Goal: Task Accomplishment & Management: Use online tool/utility

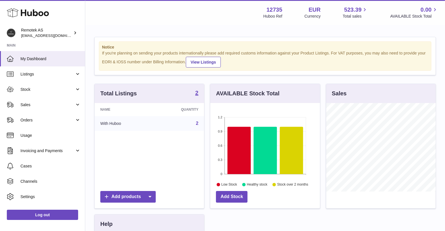
scroll to position [88, 110]
click at [24, 105] on span "Sales" at bounding box center [47, 104] width 54 height 5
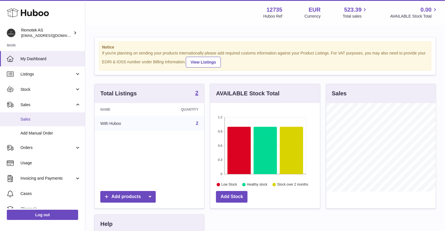
click at [26, 120] on span "Sales" at bounding box center [50, 119] width 60 height 5
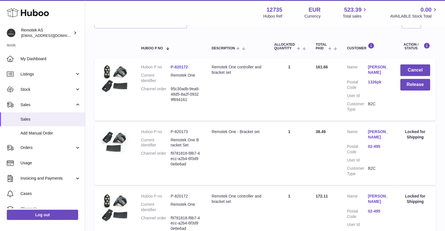
scroll to position [83, 0]
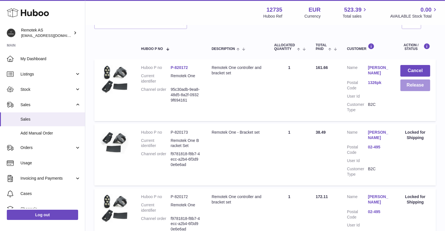
click at [405, 82] on button "Release" at bounding box center [415, 86] width 30 height 12
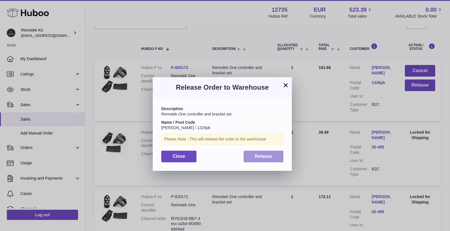
drag, startPoint x: 256, startPoint y: 151, endPoint x: 244, endPoint y: 117, distance: 36.6
click at [244, 117] on div "Description Remotek One controller and bracket set Name / Post Code Gabriel Hak…" at bounding box center [222, 134] width 139 height 73
click at [269, 156] on span "Release" at bounding box center [263, 156] width 17 height 5
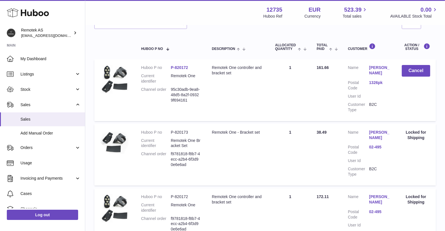
scroll to position [0, 0]
